Goal: Transaction & Acquisition: Purchase product/service

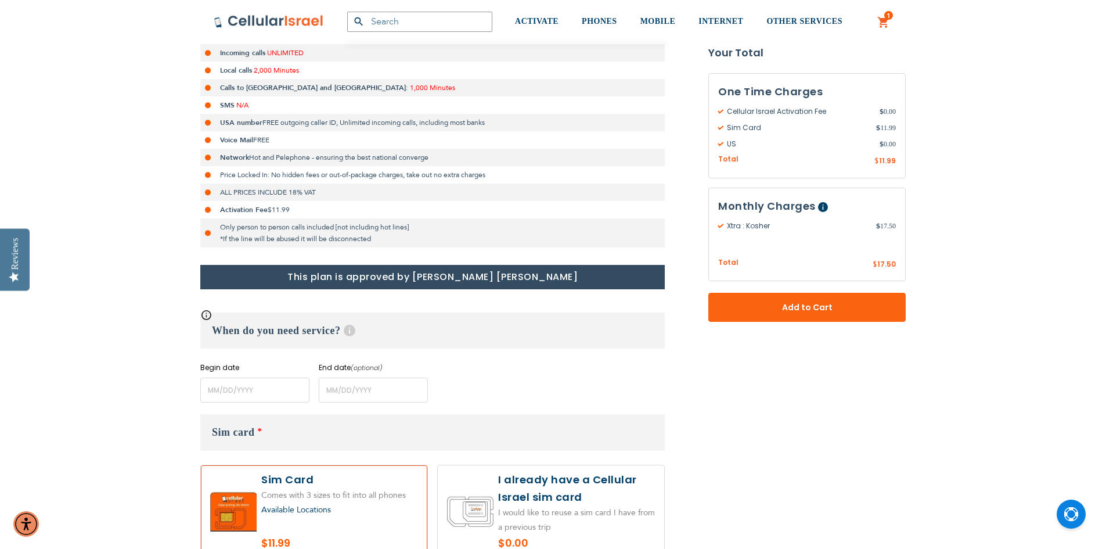
scroll to position [290, 0]
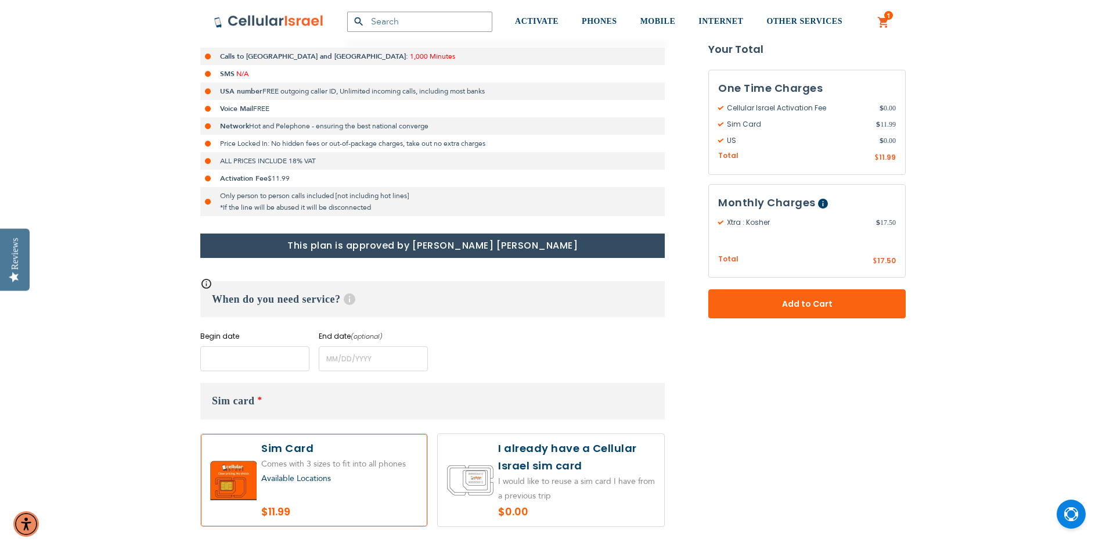
click at [208, 362] on input "name" at bounding box center [254, 358] width 109 height 25
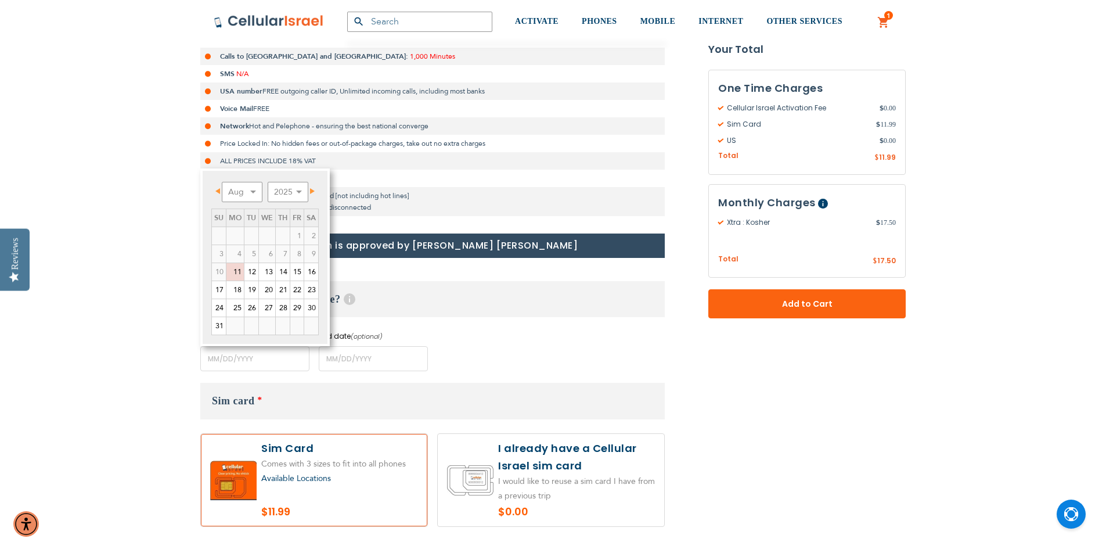
click at [312, 191] on span "Next" at bounding box center [312, 191] width 5 height 6
click at [236, 232] on link "1" at bounding box center [234, 235] width 17 height 17
type input "[DATE]"
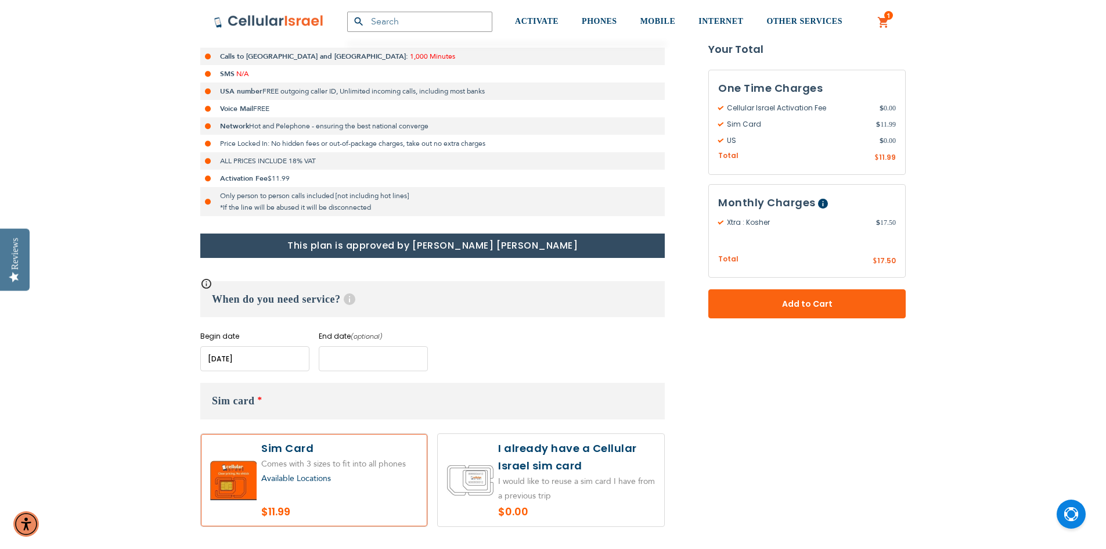
click at [330, 357] on input "name" at bounding box center [373, 358] width 109 height 25
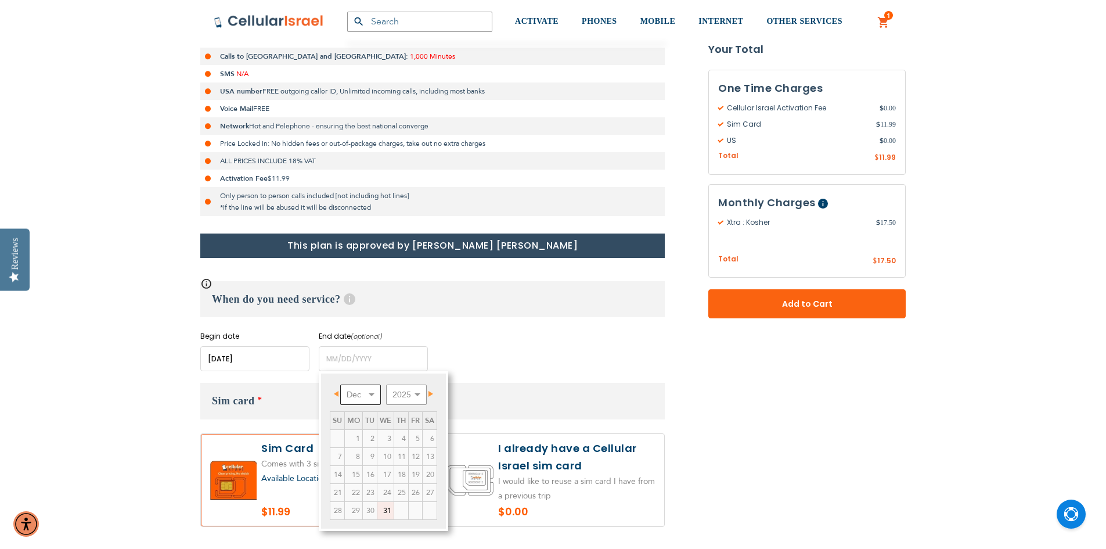
click at [374, 391] on select "Dec" at bounding box center [360, 394] width 41 height 20
click at [433, 393] on span "Next" at bounding box center [431, 394] width 5 height 6
click at [430, 393] on span "Next" at bounding box center [431, 394] width 5 height 6
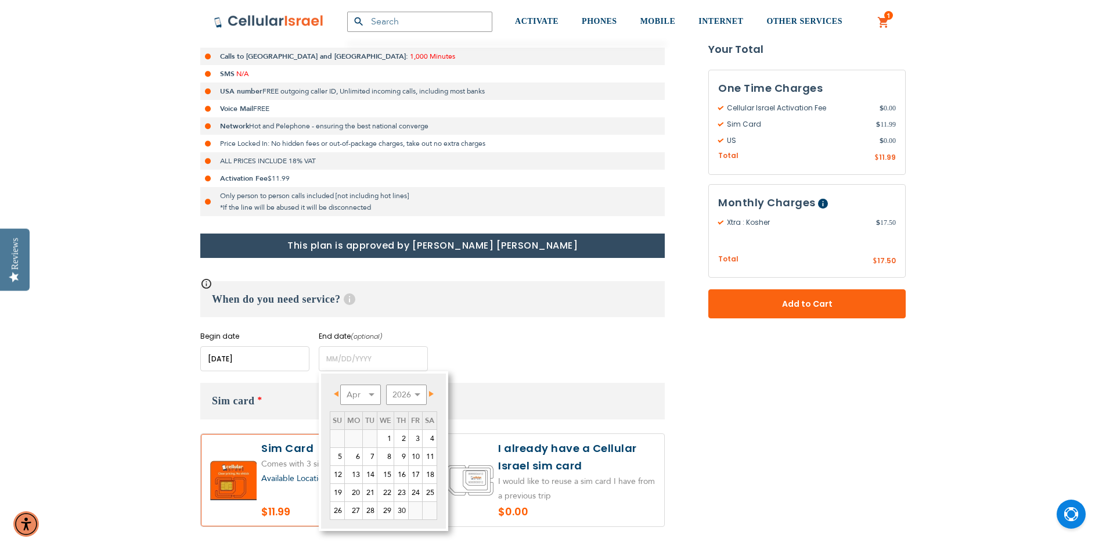
click at [430, 393] on span "Next" at bounding box center [431, 394] width 5 height 6
click at [383, 455] on link "10" at bounding box center [385, 456] width 16 height 17
type input "[DATE]"
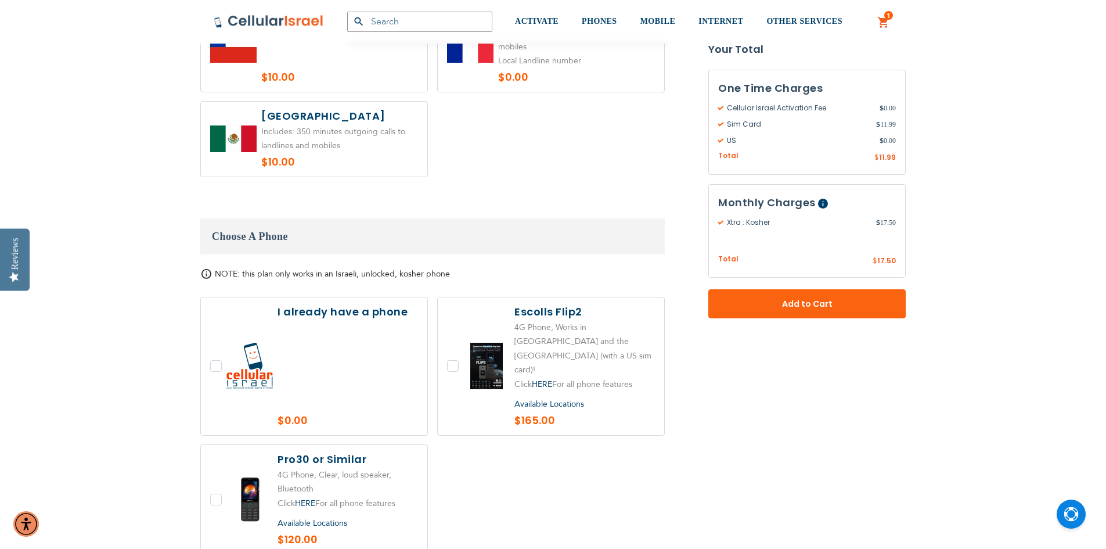
scroll to position [1219, 0]
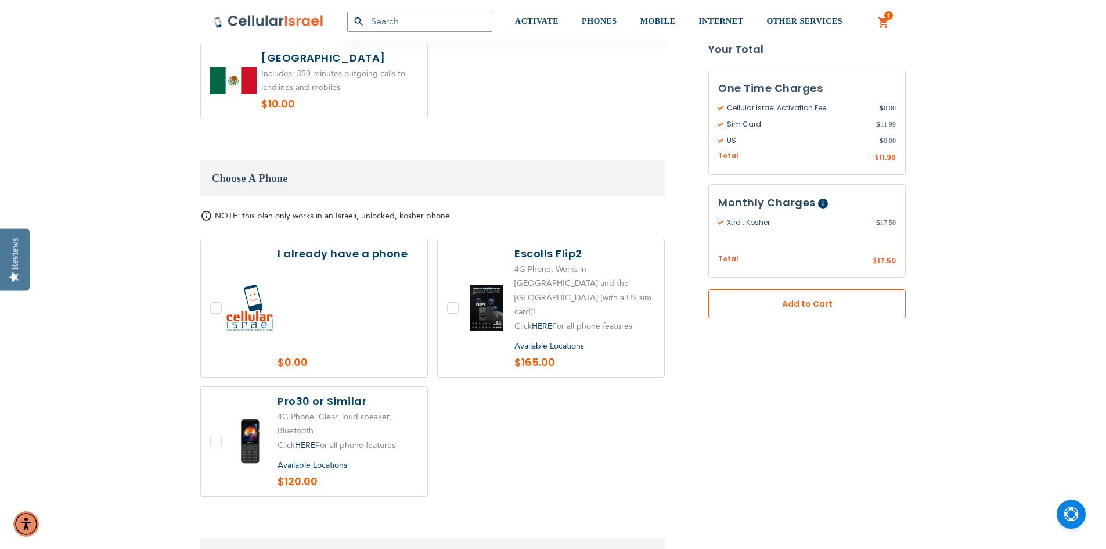
click at [776, 304] on span "Add to Cart" at bounding box center [807, 304] width 121 height 12
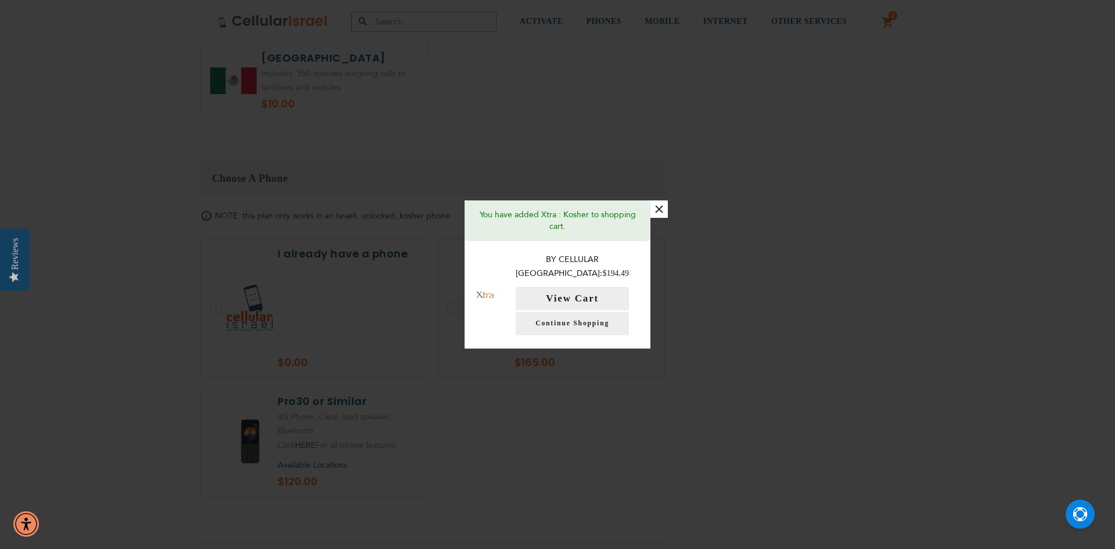
click at [661, 213] on button "×" at bounding box center [658, 208] width 17 height 17
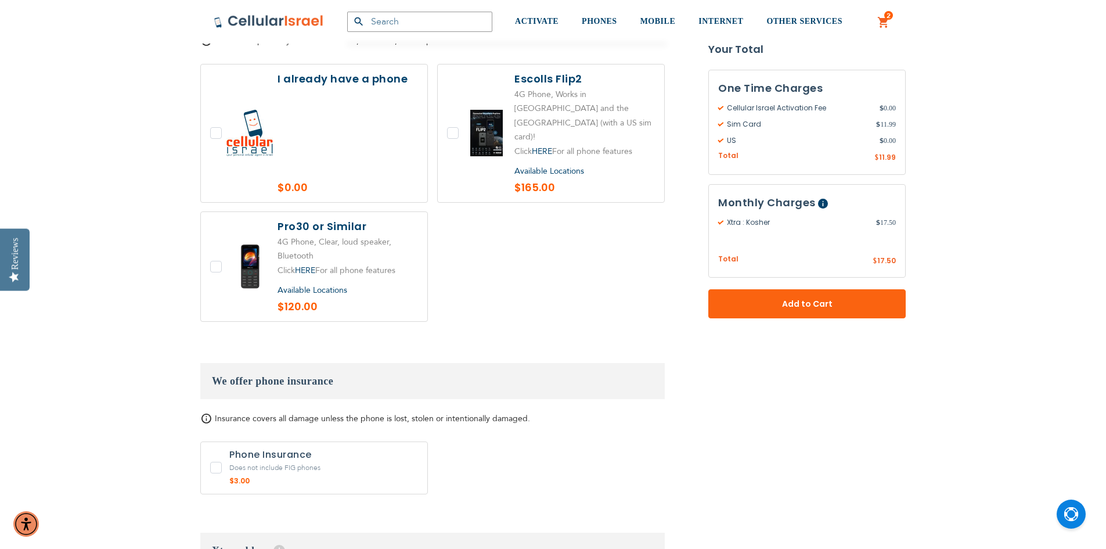
scroll to position [1452, 0]
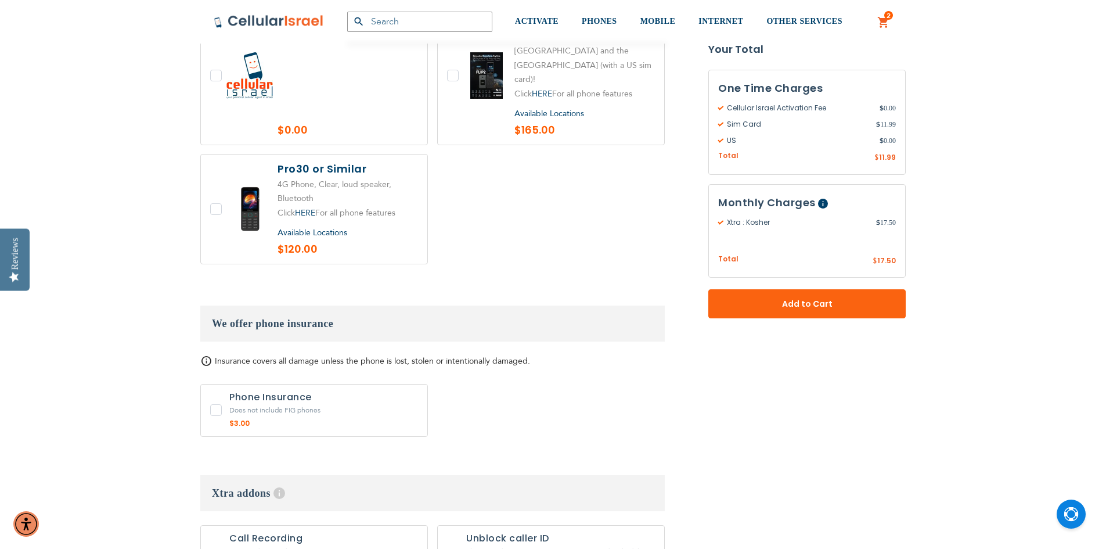
click at [211, 384] on label "1 x Phone Insurance + $3.00" at bounding box center [314, 410] width 228 height 53
click at [217, 384] on label "1 x Phone Insurance + $3.00" at bounding box center [314, 410] width 228 height 53
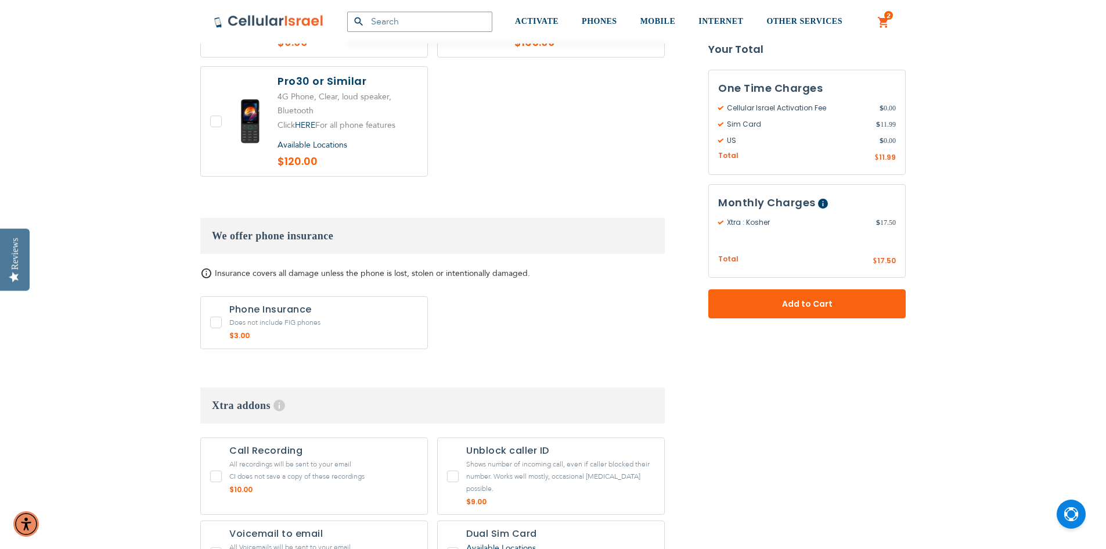
scroll to position [1568, 0]
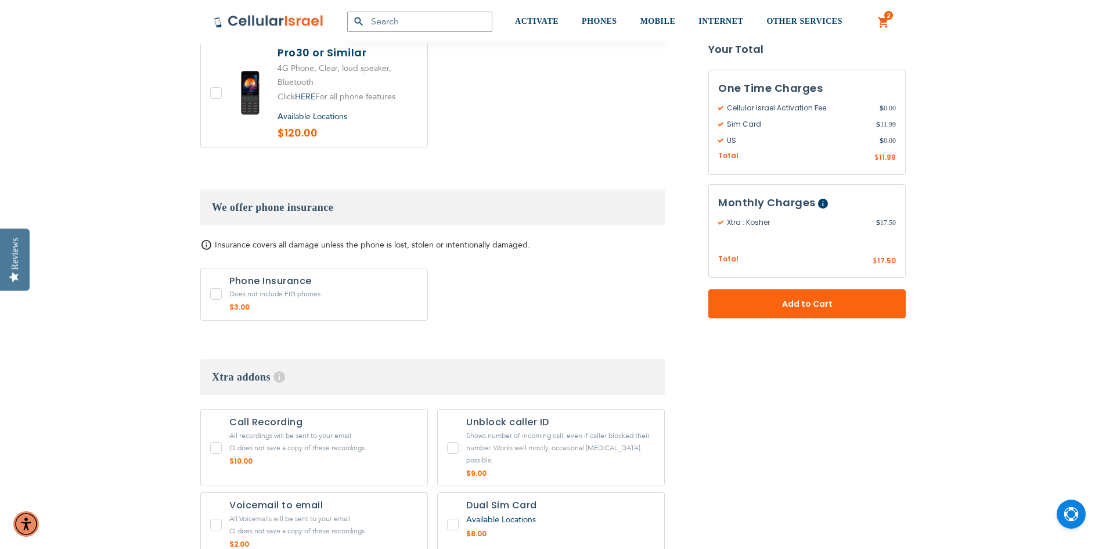
click at [215, 268] on label "1 x Phone Insurance + $3.00" at bounding box center [314, 294] width 228 height 53
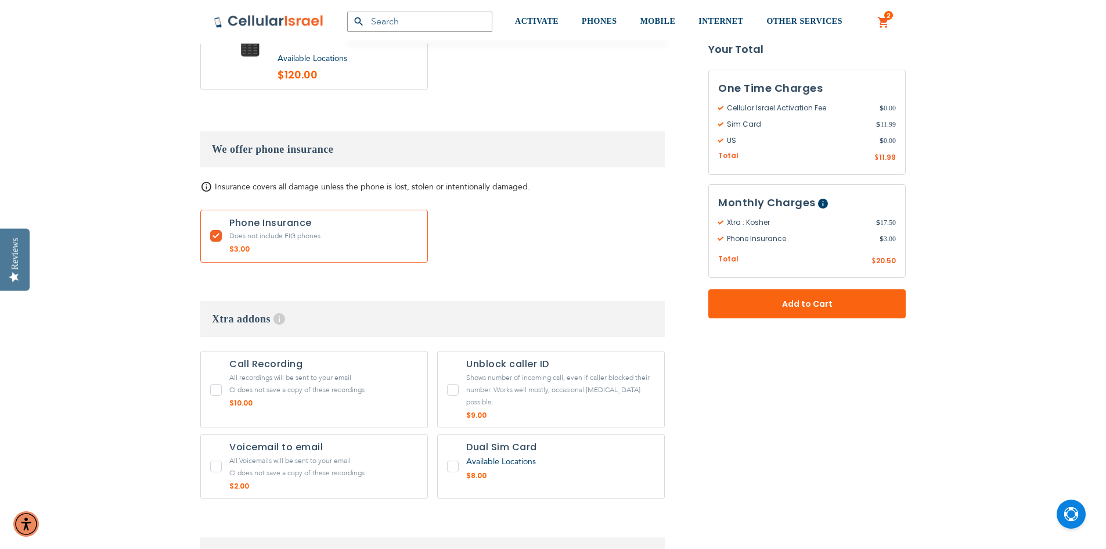
click at [212, 210] on label "1 x Phone Insurance + $3.00" at bounding box center [314, 236] width 228 height 53
checkbox input "false"
click at [455, 434] on label "1 x Dual Sim Card + $8.00" at bounding box center [551, 466] width 228 height 65
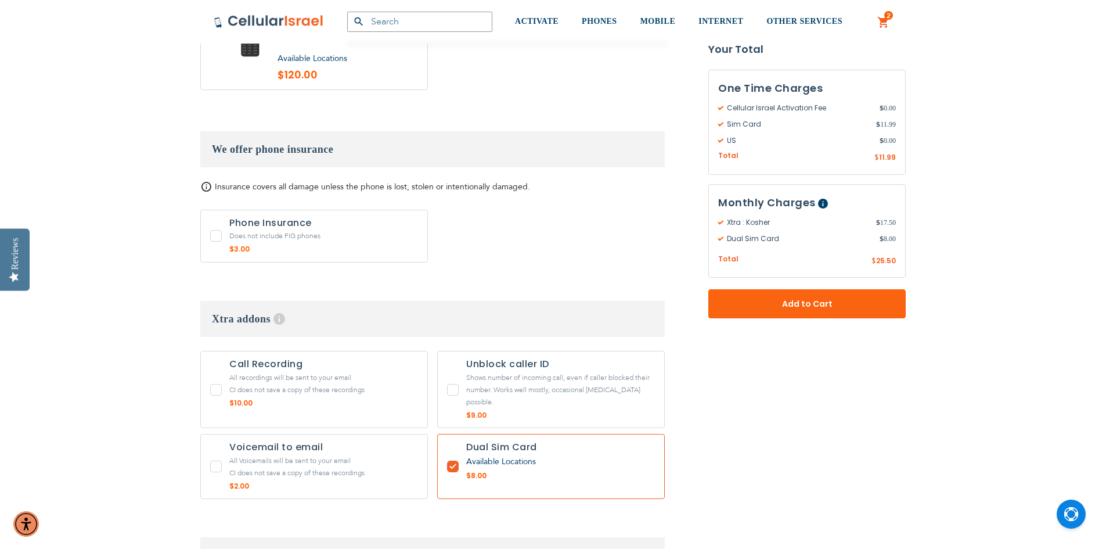
click at [455, 434] on label "1 x Dual Sim Card + $8.00" at bounding box center [551, 466] width 228 height 65
checkbox input "false"
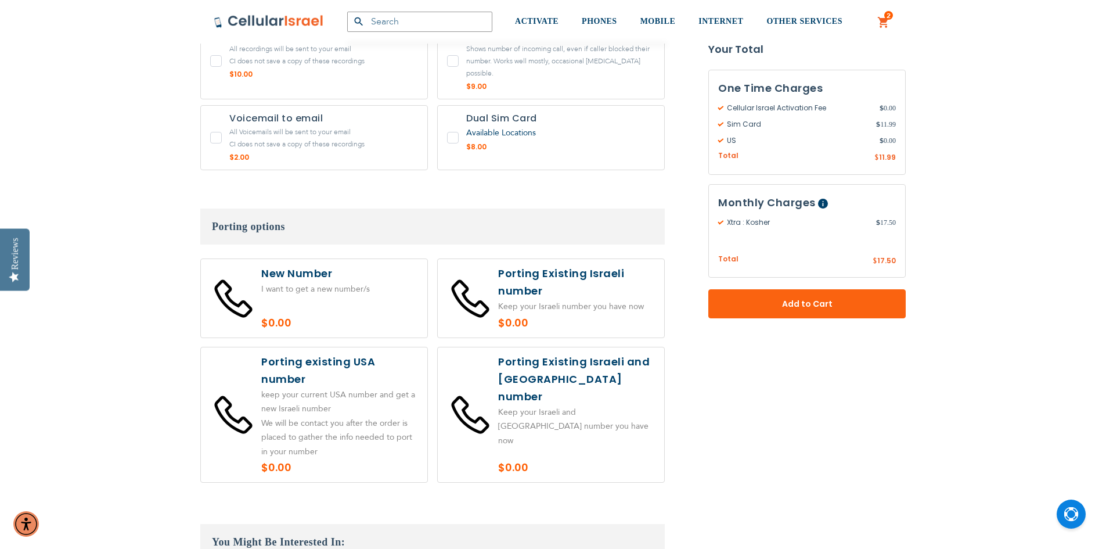
scroll to position [1974, 0]
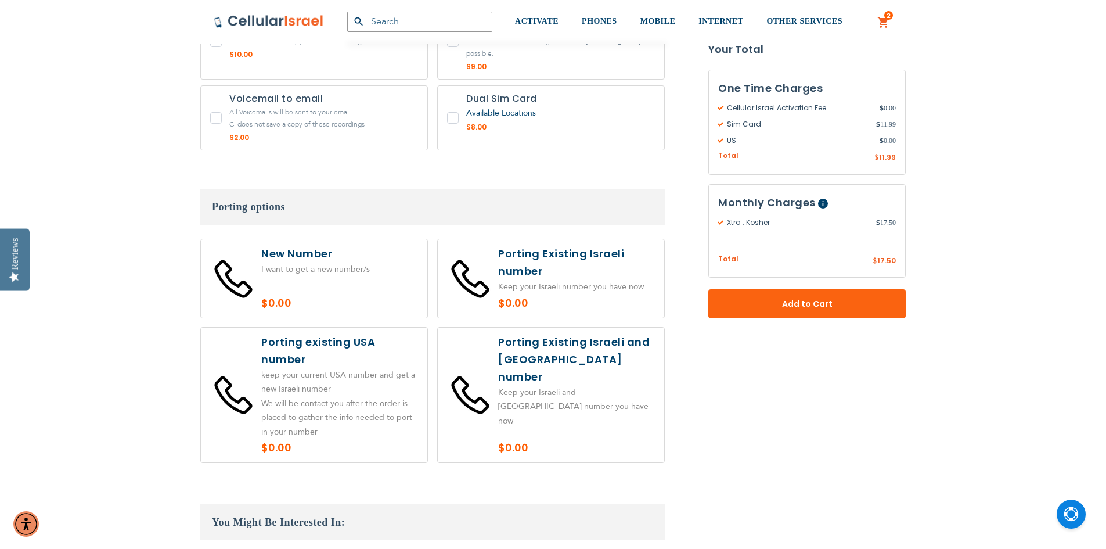
click at [347, 378] on label at bounding box center [314, 395] width 226 height 135
radio input "true"
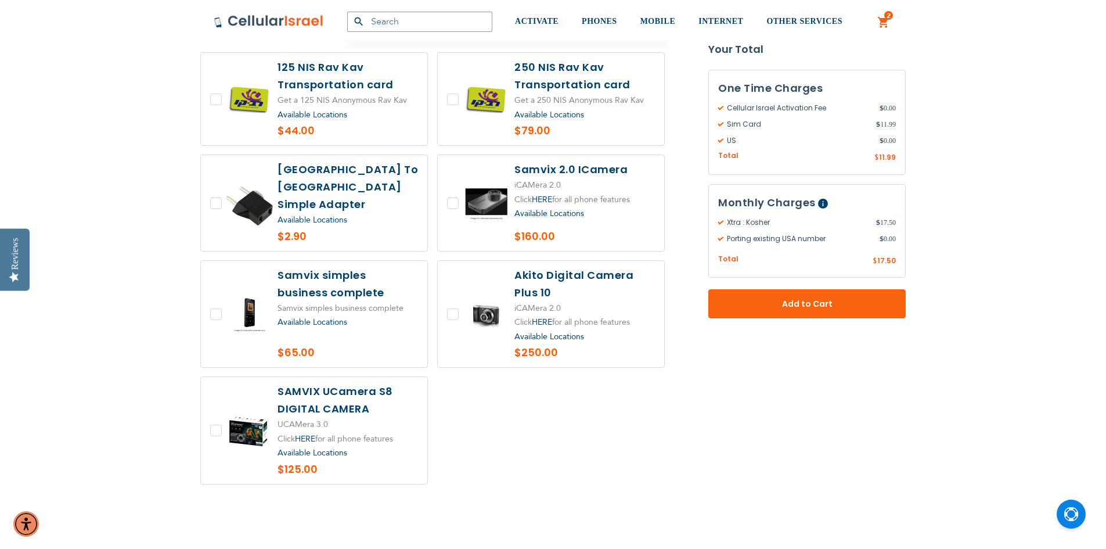
scroll to position [2497, 0]
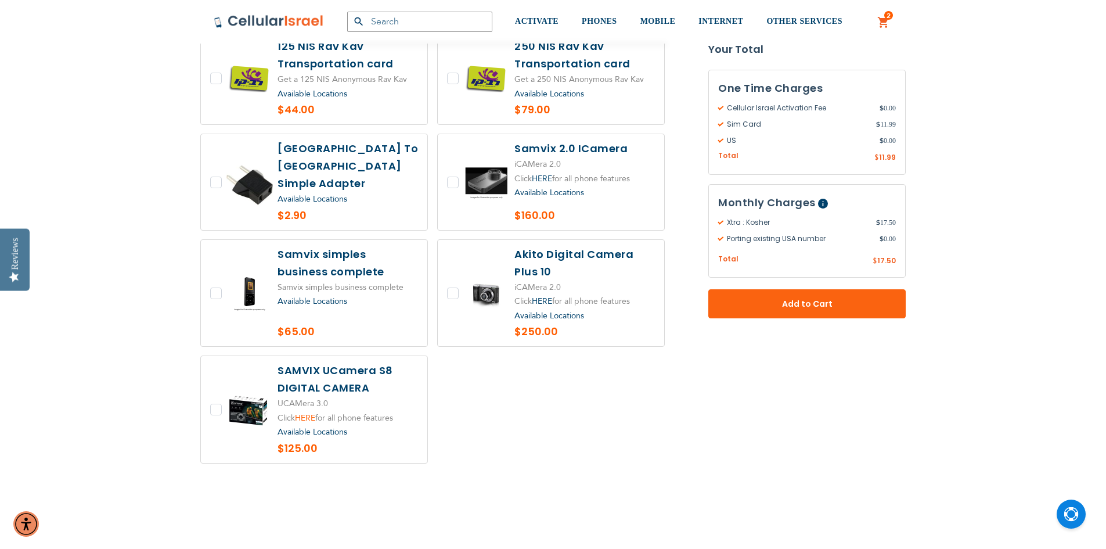
click at [307, 412] on link "HERE" at bounding box center [305, 417] width 20 height 11
